Goal: Task Accomplishment & Management: Use online tool/utility

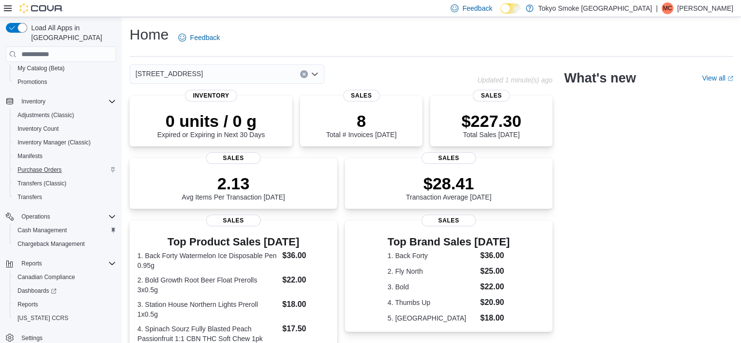
scroll to position [121, 0]
click at [26, 298] on span "Reports" at bounding box center [28, 304] width 20 height 12
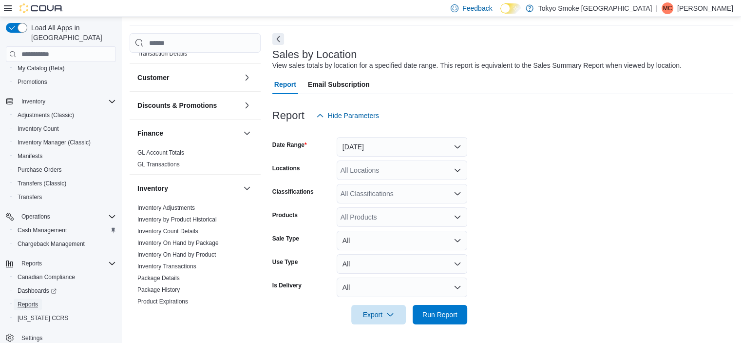
scroll to position [195, 0]
click at [183, 202] on link "Inventory Adjustments" at bounding box center [166, 205] width 58 height 7
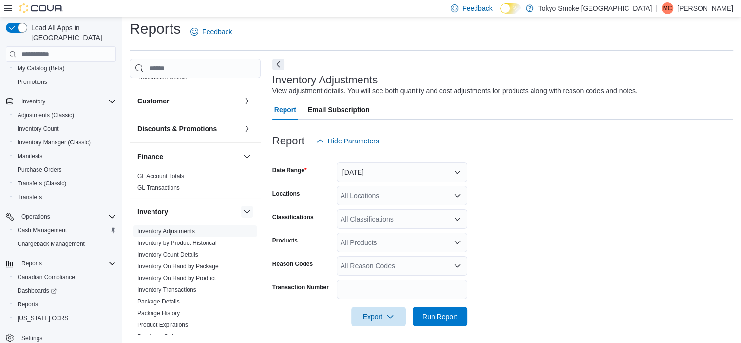
scroll to position [8, 0]
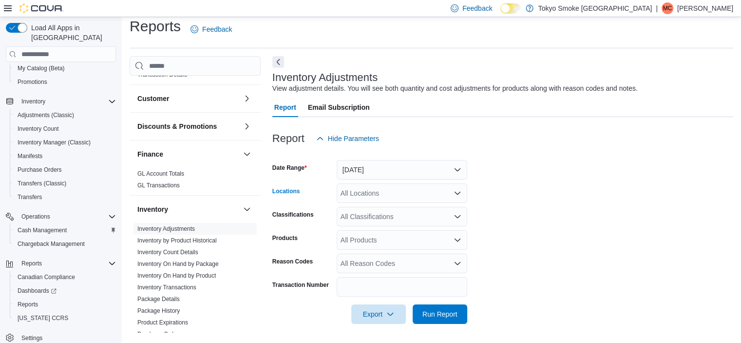
click at [374, 189] on div "All Locations" at bounding box center [402, 192] width 131 height 19
type input "***"
click at [405, 215] on button "94 Cumberland St" at bounding box center [402, 210] width 131 height 14
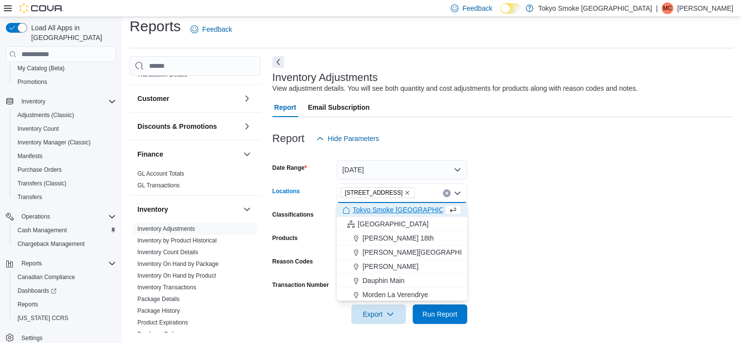
click at [526, 234] on form "Date Range Yesterday Locations 94 Cumberland St Combo box. Selected. 94 Cumberl…" at bounding box center [502, 235] width 461 height 175
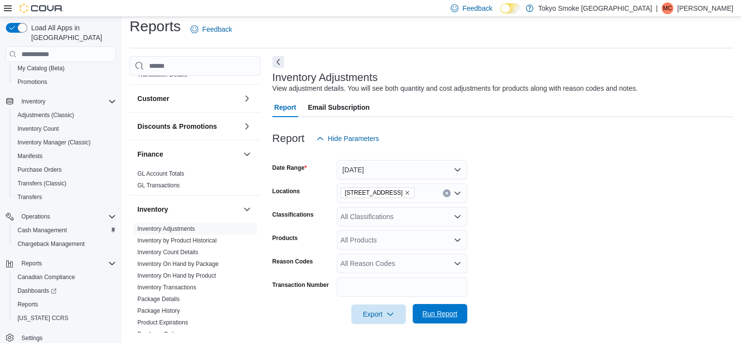
click at [446, 307] on span "Run Report" at bounding box center [440, 313] width 43 height 19
